Goal: Task Accomplishment & Management: Complete application form

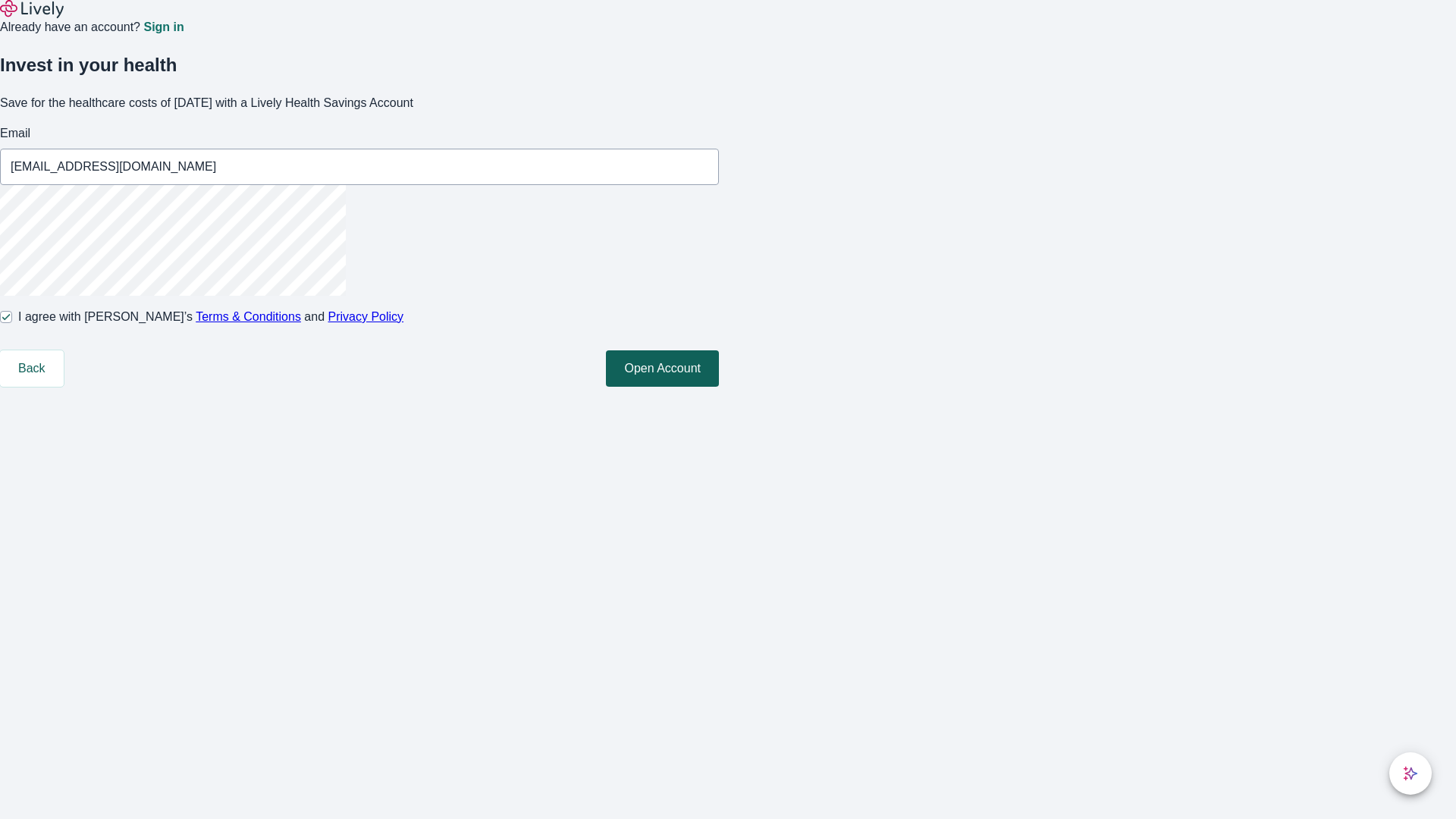
click at [719, 387] on button "Open Account" at bounding box center [662, 369] width 113 height 36
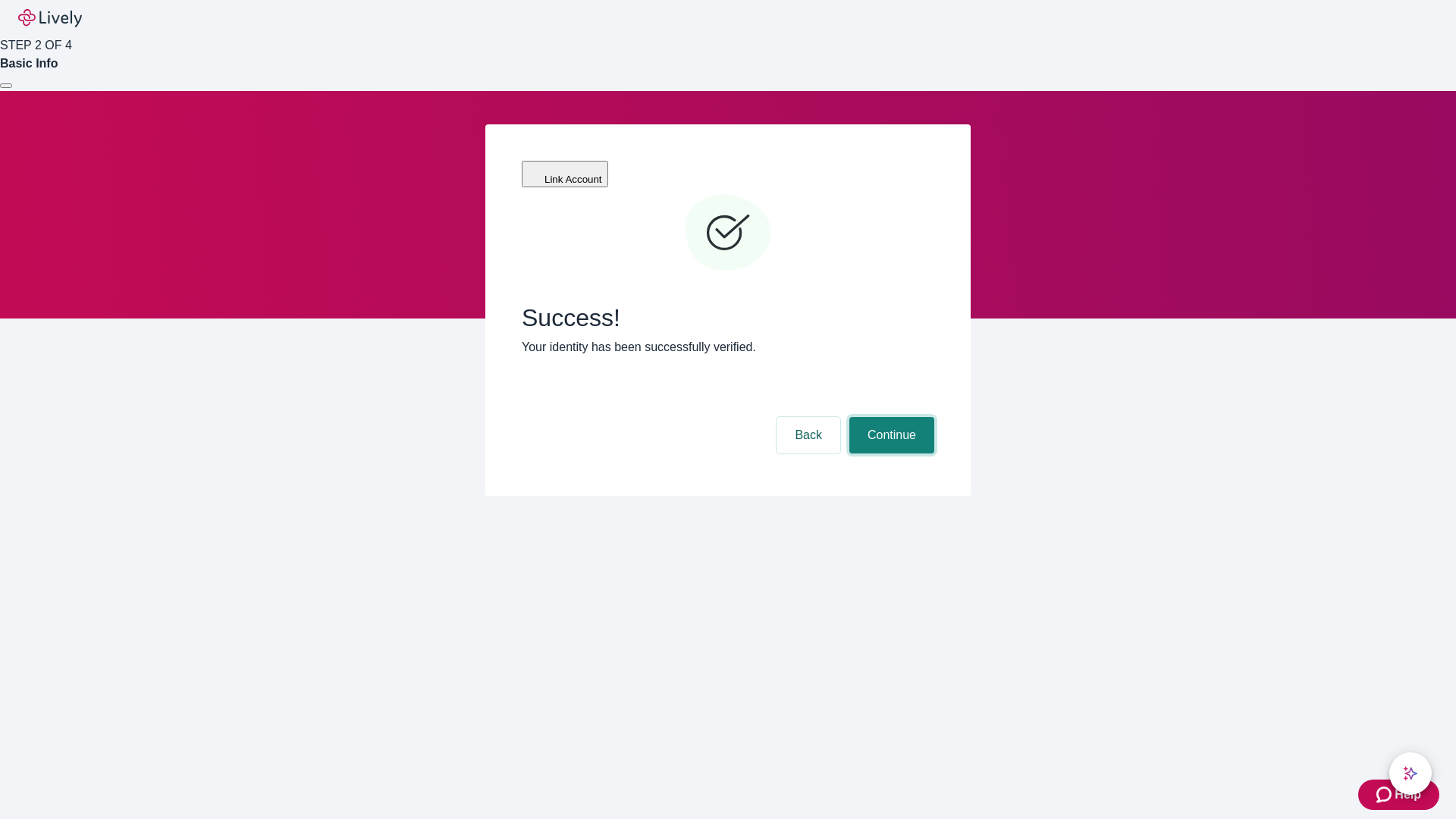
click at [889, 417] on button "Continue" at bounding box center [891, 435] width 85 height 36
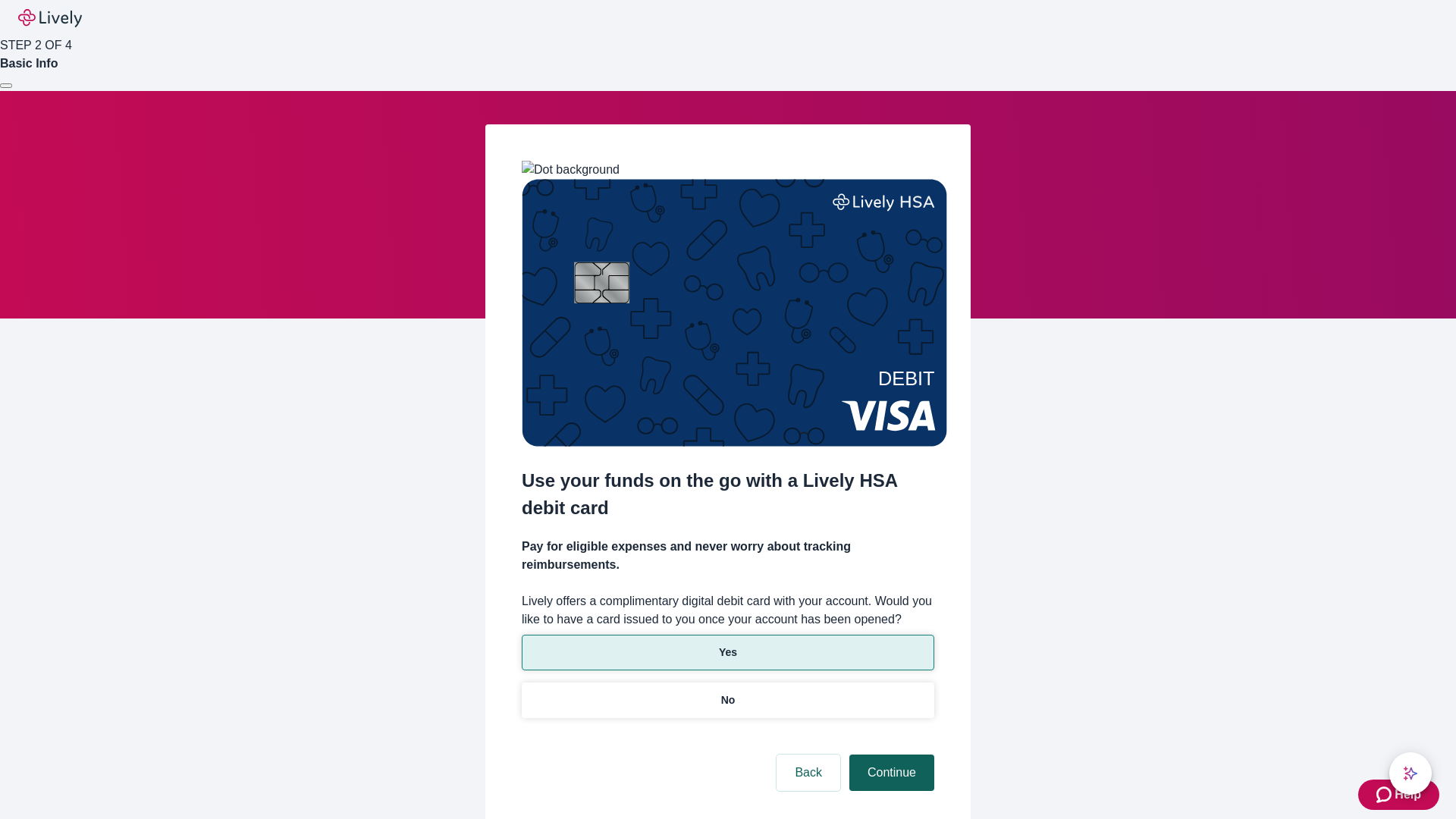
click at [728, 645] on p "Yes" at bounding box center [728, 652] width 18 height 16
click at [889, 755] on button "Continue" at bounding box center [891, 773] width 85 height 36
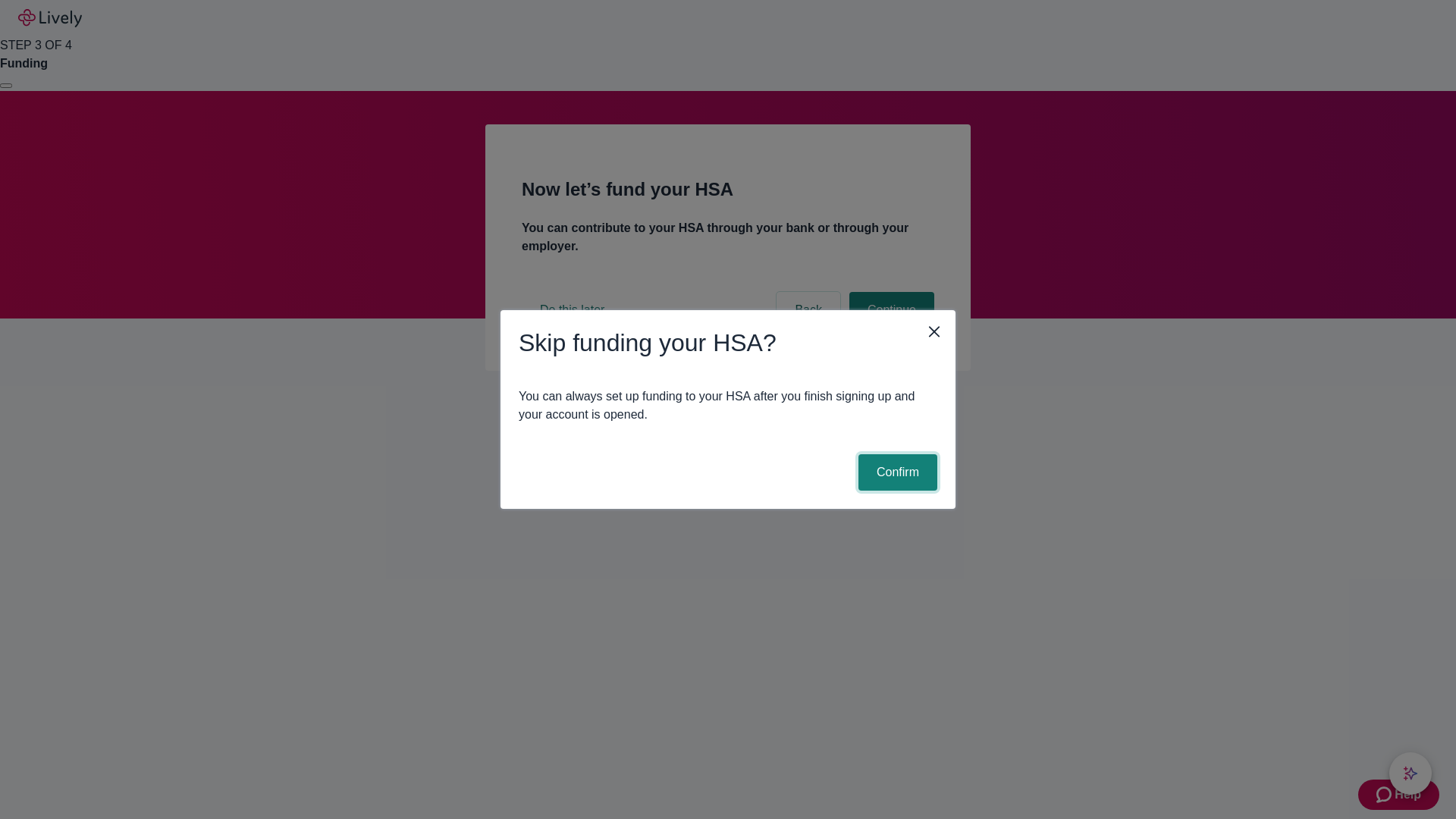
click at [896, 472] on button "Confirm" at bounding box center [898, 472] width 79 height 36
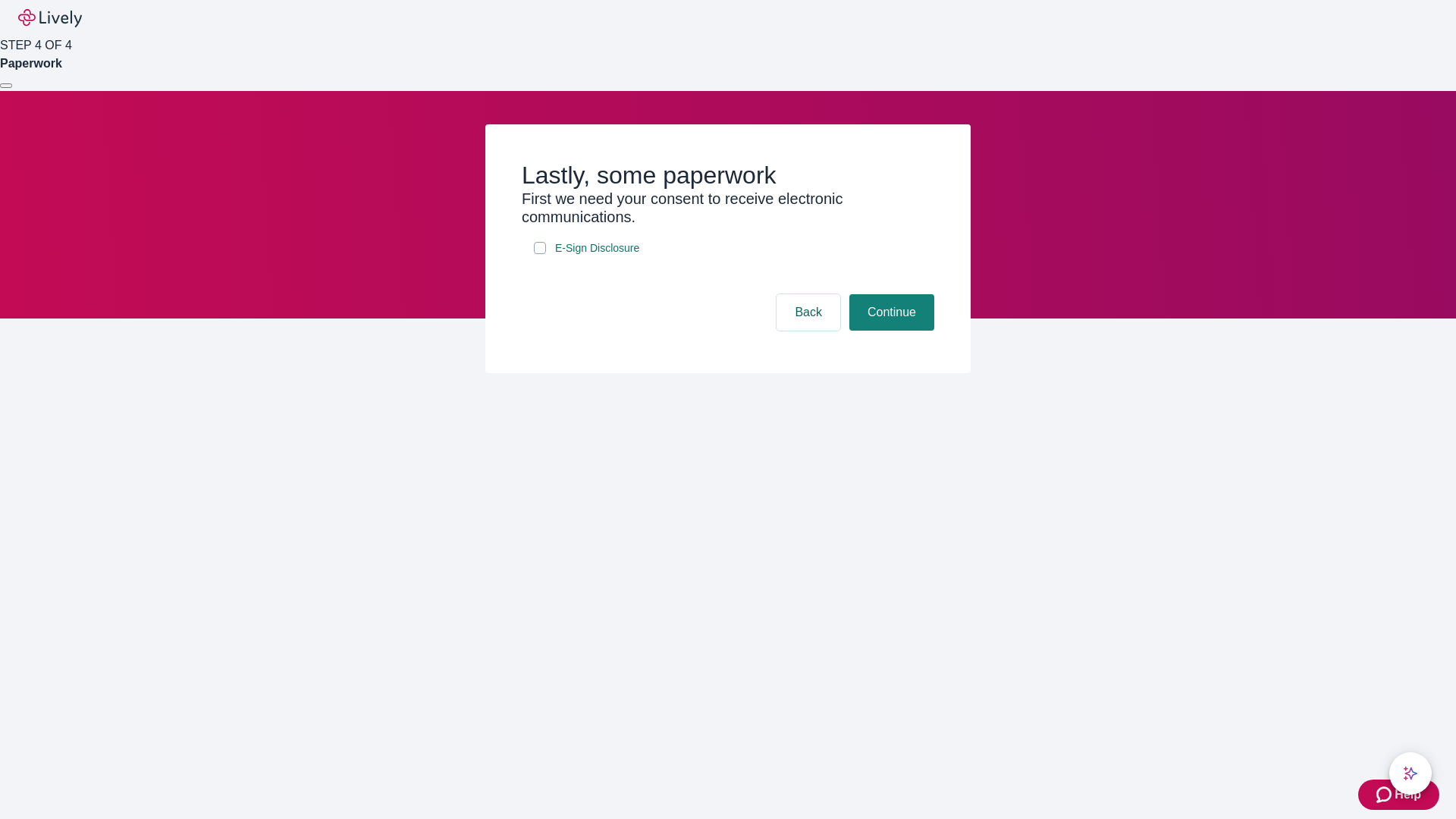
click at [540, 254] on input "E-Sign Disclosure" at bounding box center [540, 248] width 12 height 12
checkbox input "true"
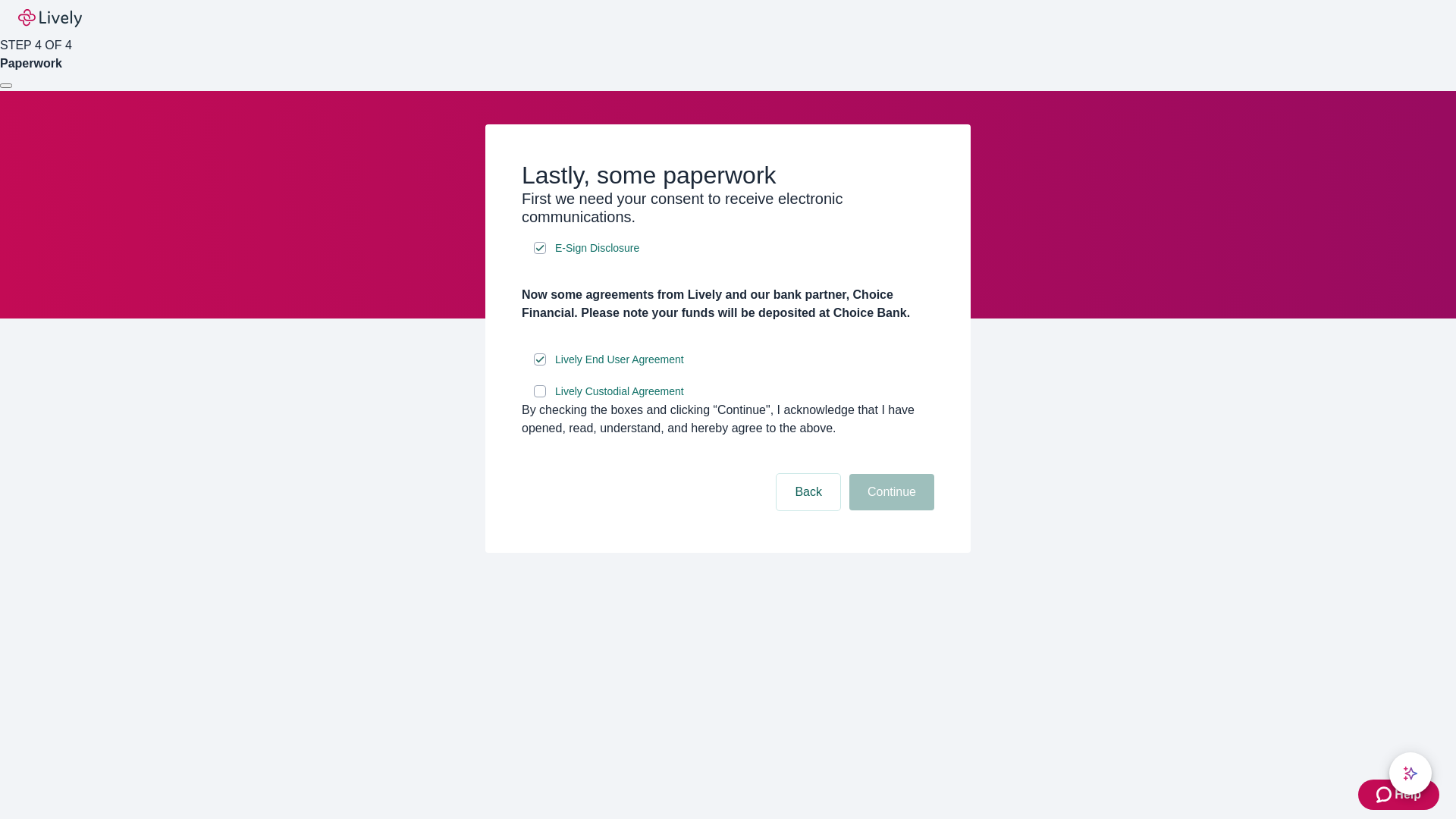
click at [540, 397] on input "Lively Custodial Agreement" at bounding box center [540, 391] width 12 height 12
checkbox input "true"
click at [889, 510] on button "Continue" at bounding box center [891, 492] width 85 height 36
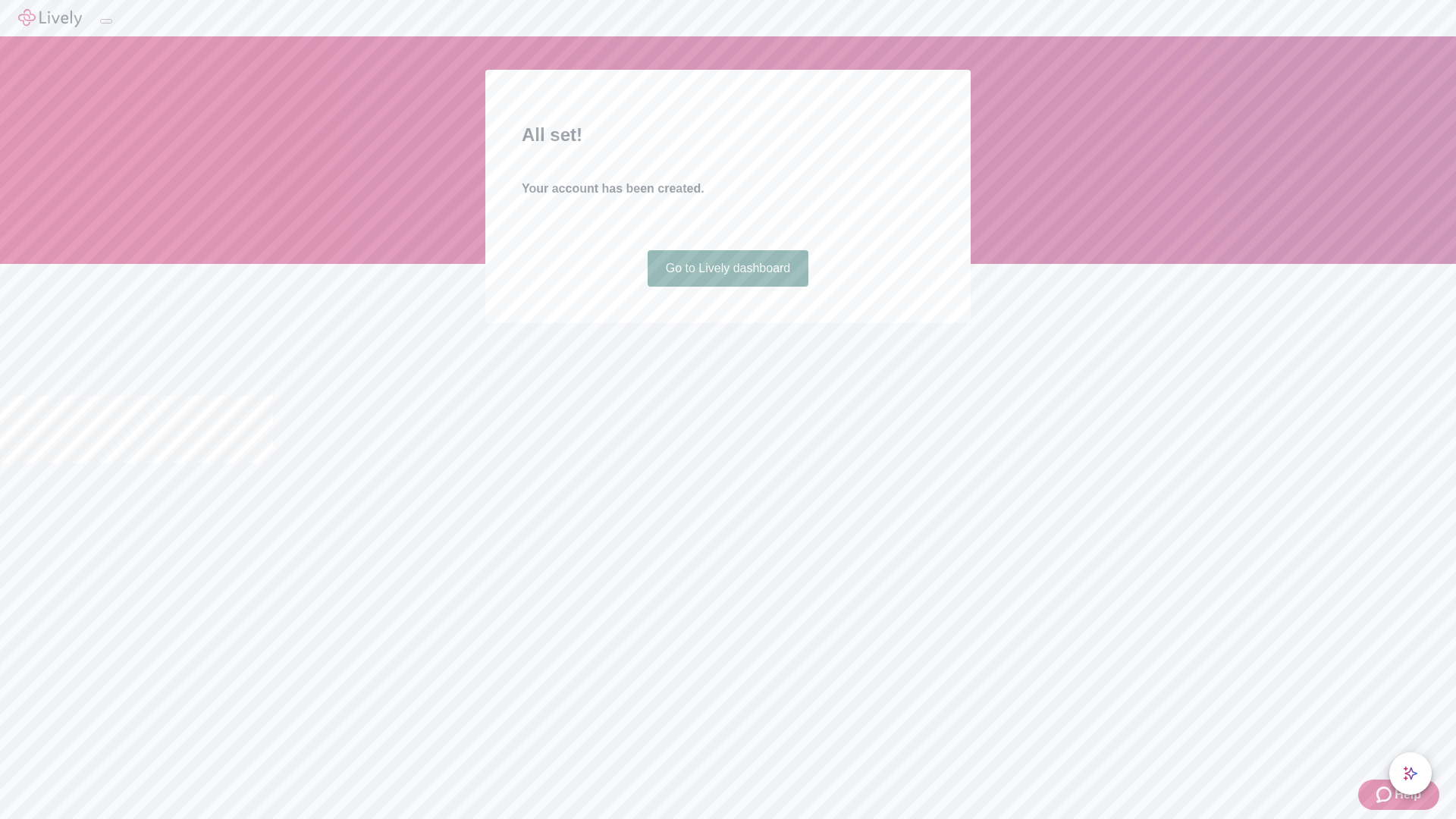
click at [728, 287] on link "Go to Lively dashboard" at bounding box center [728, 269] width 162 height 36
